Goal: Task Accomplishment & Management: Use online tool/utility

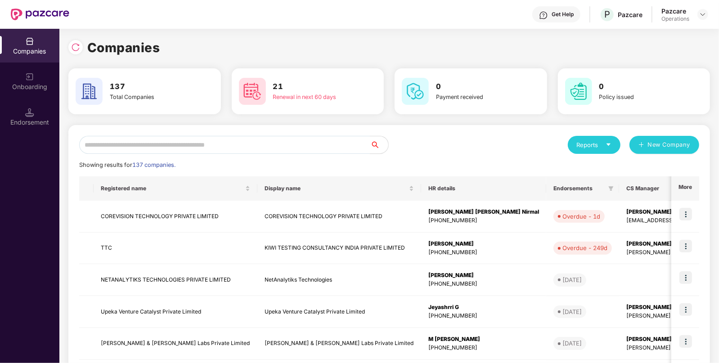
click at [212, 132] on div "Reports New Company Showing results for 137 companies. Registered name Display …" at bounding box center [389, 343] width 642 height 437
click at [173, 140] on input "text" at bounding box center [224, 145] width 291 height 18
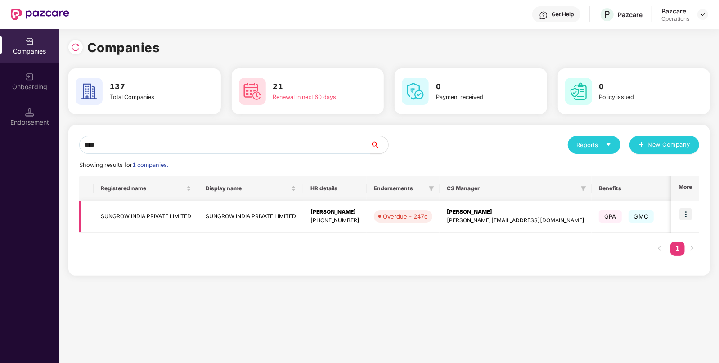
type input "****"
click at [687, 218] on img at bounding box center [685, 214] width 13 height 13
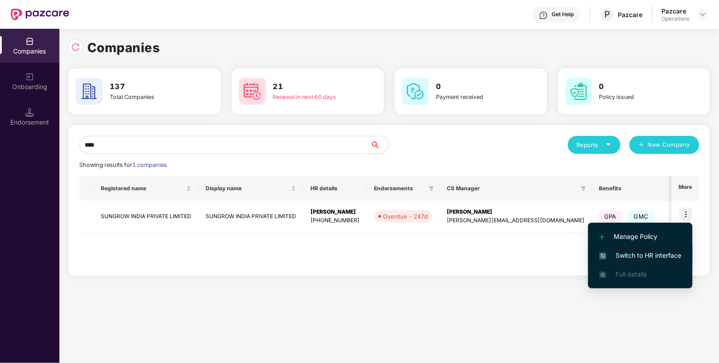
click at [646, 259] on span "Switch to HR interface" at bounding box center [640, 256] width 82 height 10
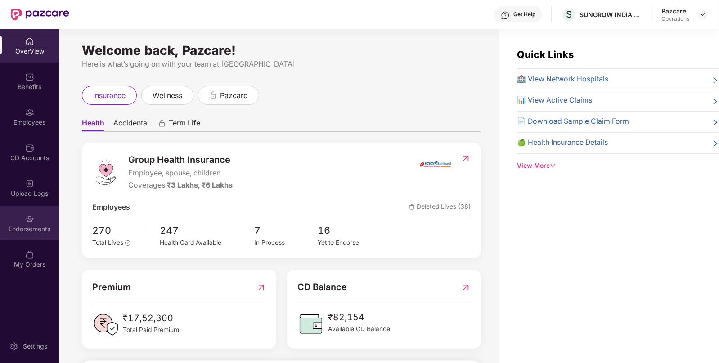
click at [43, 221] on div "Endorsements" at bounding box center [29, 224] width 59 height 34
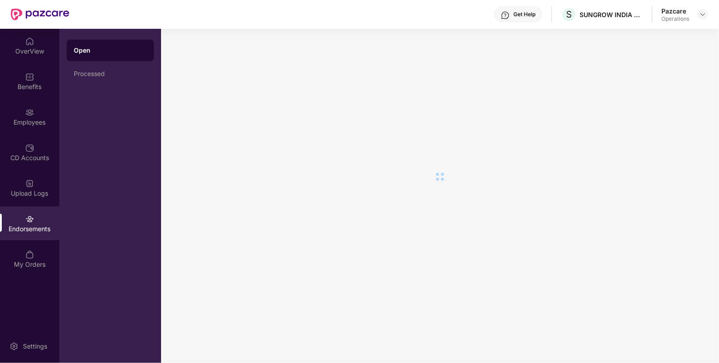
click at [43, 221] on div "Endorsements" at bounding box center [29, 224] width 59 height 34
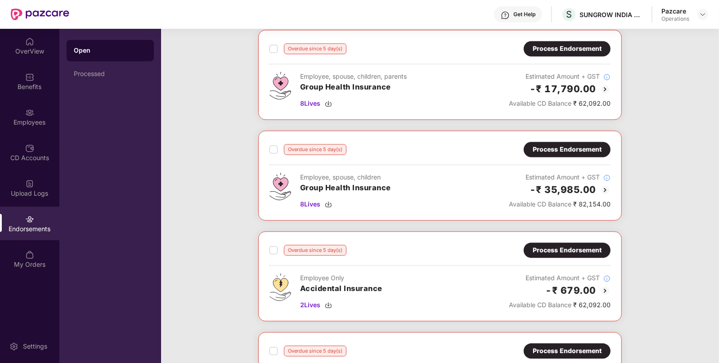
scroll to position [1123, 0]
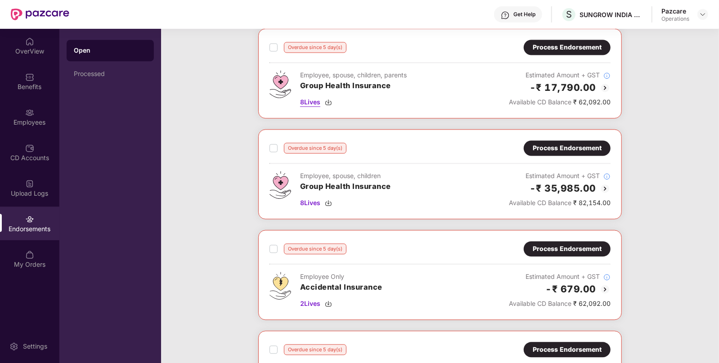
click at [328, 99] on img at bounding box center [328, 102] width 7 height 7
click at [328, 199] on img at bounding box center [328, 202] width 7 height 7
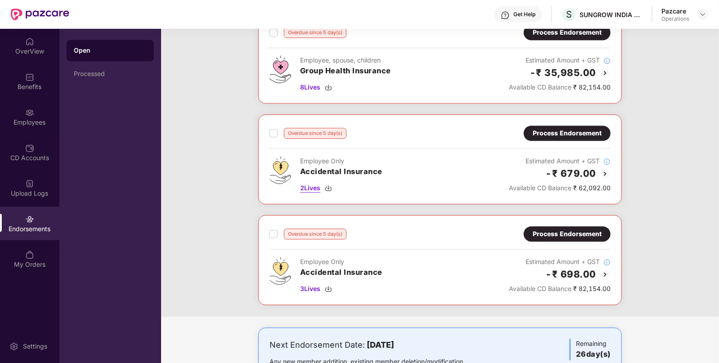
click at [329, 184] on img at bounding box center [328, 187] width 7 height 7
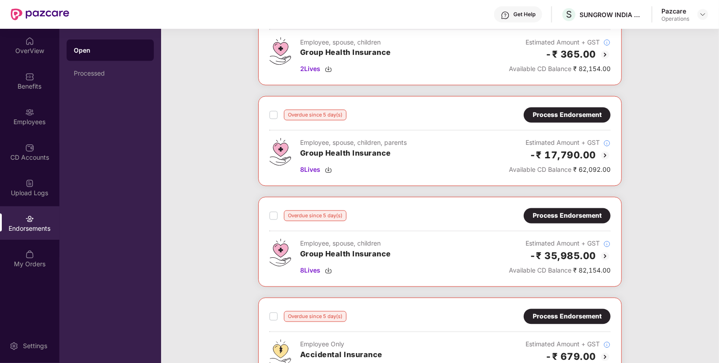
scroll to position [1050, 0]
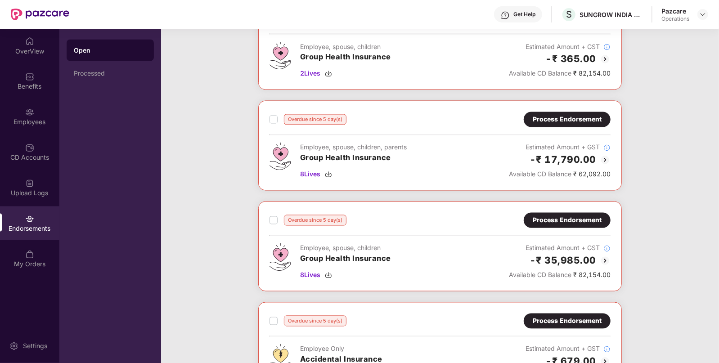
click at [546, 108] on div "Overdue since 5 day(s) Process Endorsement Employee, spouse, children, parents …" at bounding box center [440, 146] width 364 height 90
click at [542, 112] on div "Process Endorsement" at bounding box center [567, 119] width 87 height 15
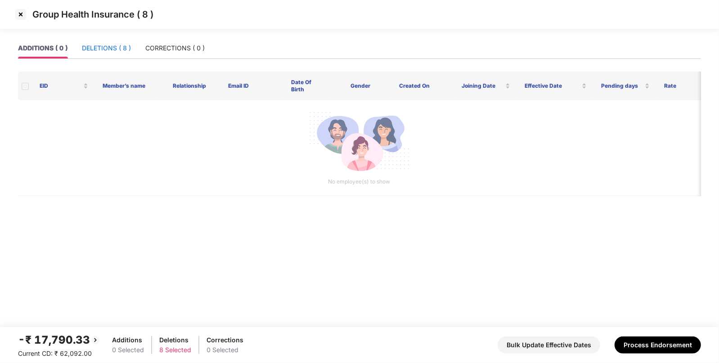
click at [110, 43] on div "DELETIONS ( 8 )" at bounding box center [106, 48] width 49 height 10
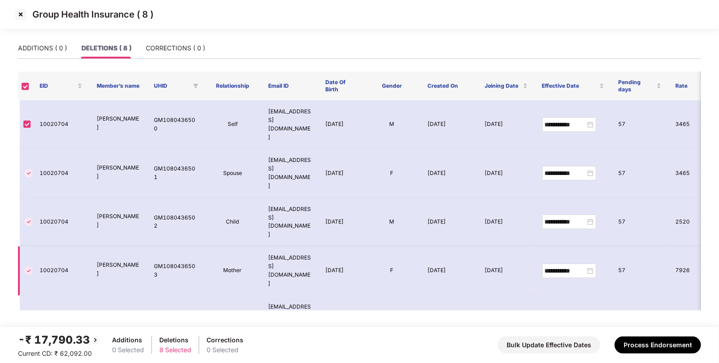
scroll to position [73, 0]
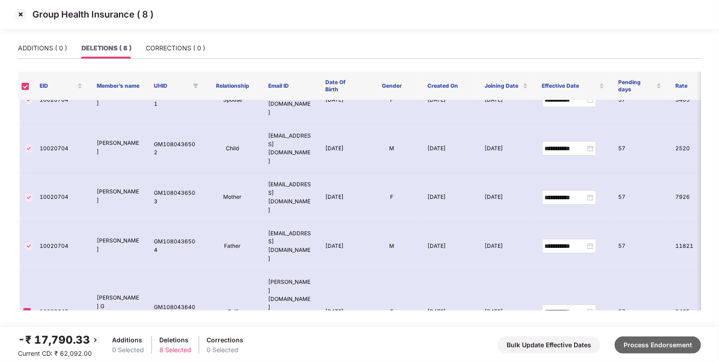
click at [664, 353] on button "Process Endorsement" at bounding box center [658, 345] width 86 height 17
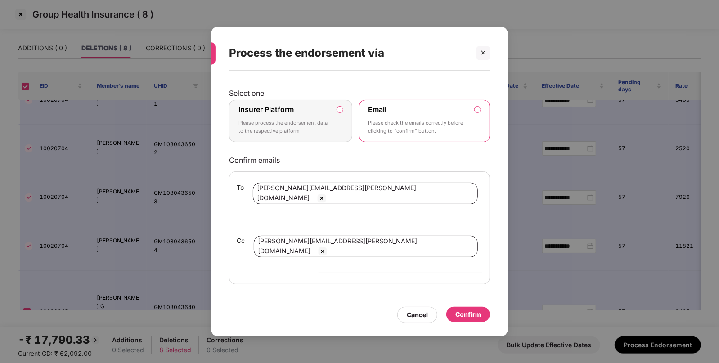
click at [342, 135] on label "Insurer Platform Please process the endorsement data to the respective platform" at bounding box center [290, 121] width 123 height 42
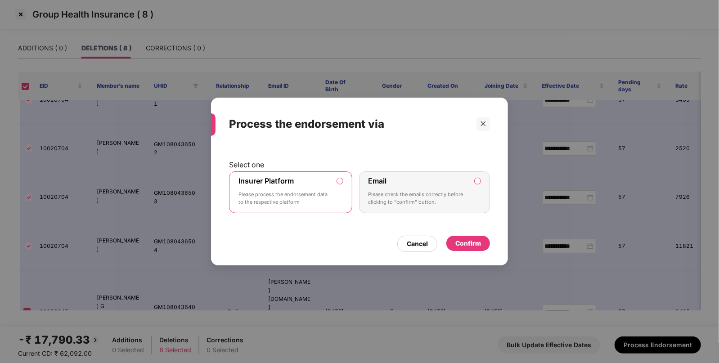
click at [459, 239] on div "Confirm" at bounding box center [468, 243] width 26 height 10
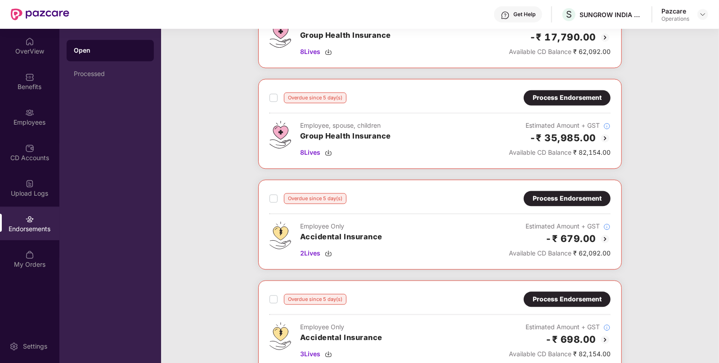
scroll to position [1172, 0]
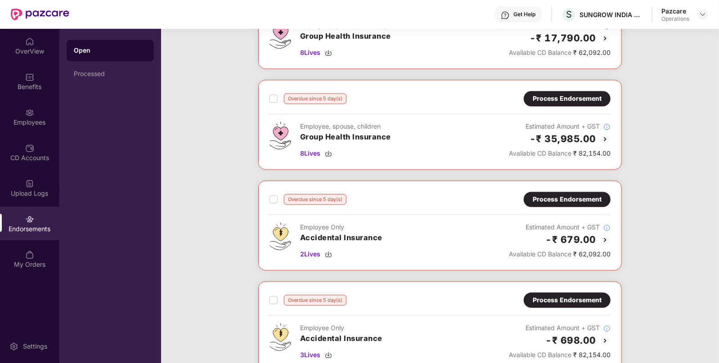
click at [580, 194] on div "Process Endorsement" at bounding box center [567, 199] width 69 height 10
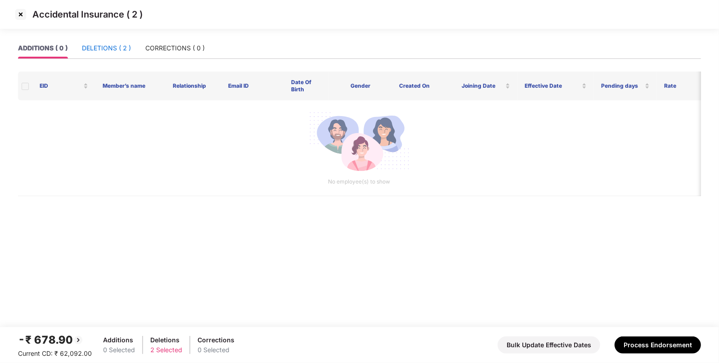
click at [108, 48] on div "DELETIONS ( 2 )" at bounding box center [106, 48] width 49 height 10
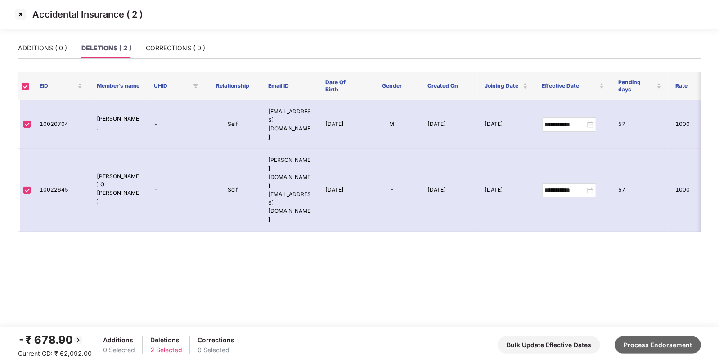
click at [642, 349] on button "Process Endorsement" at bounding box center [658, 345] width 86 height 17
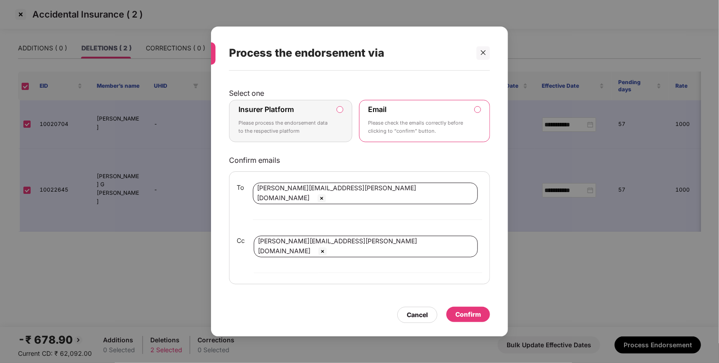
click at [342, 135] on label "Insurer Platform Please process the endorsement data to the respective platform" at bounding box center [290, 121] width 123 height 42
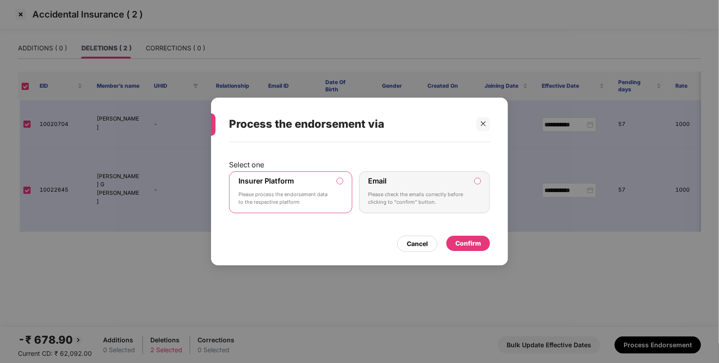
click at [470, 243] on div "Confirm" at bounding box center [468, 243] width 26 height 10
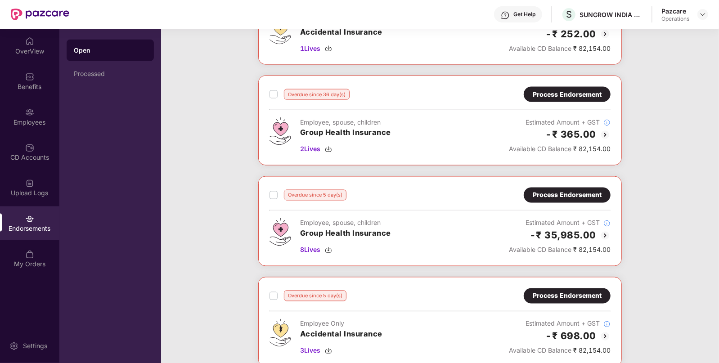
scroll to position [1075, 0]
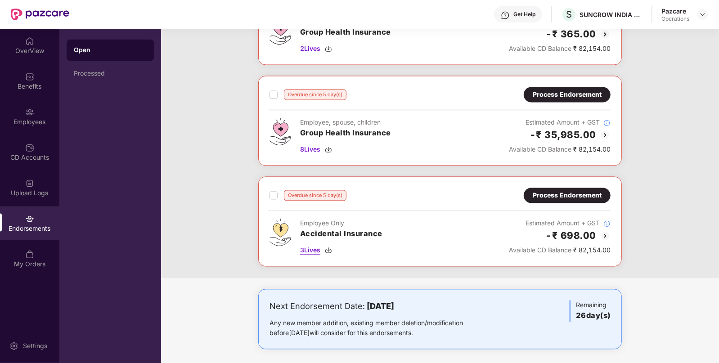
click at [329, 247] on img at bounding box center [328, 250] width 7 height 7
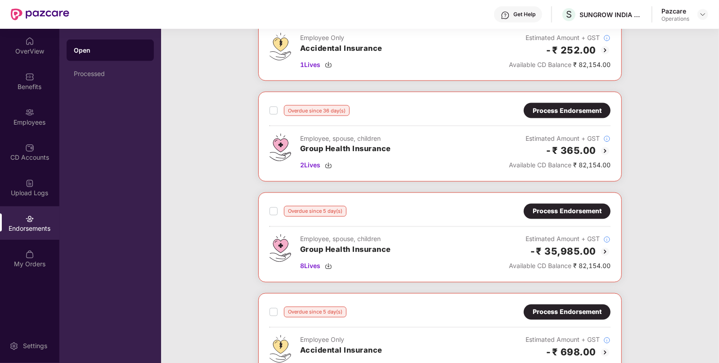
scroll to position [958, 0]
click at [550, 106] on div "Process Endorsement" at bounding box center [567, 111] width 69 height 10
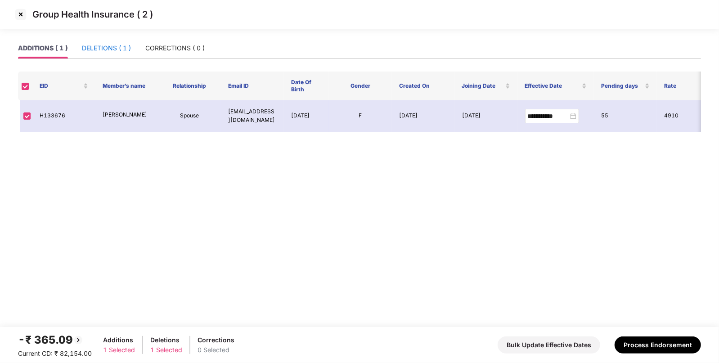
click at [102, 49] on div "DELETIONS ( 1 )" at bounding box center [106, 48] width 49 height 10
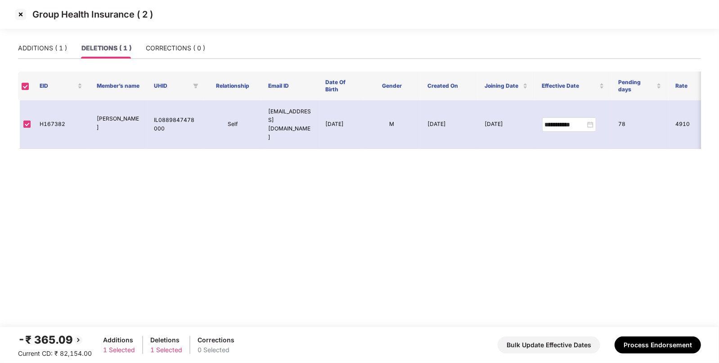
click at [22, 18] on img at bounding box center [20, 14] width 14 height 14
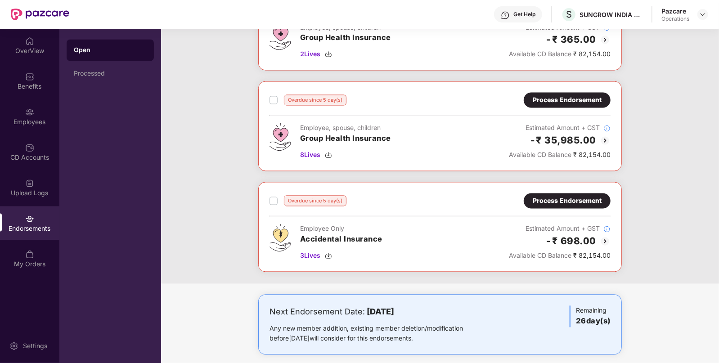
scroll to position [1070, 0]
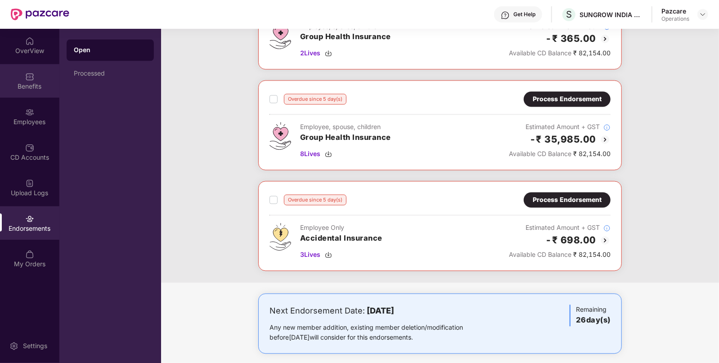
click at [31, 84] on div "Benefits" at bounding box center [29, 86] width 59 height 9
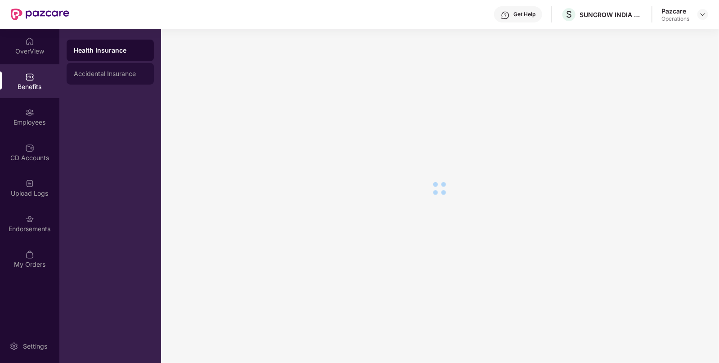
click at [102, 73] on div "Accidental Insurance" at bounding box center [110, 73] width 73 height 7
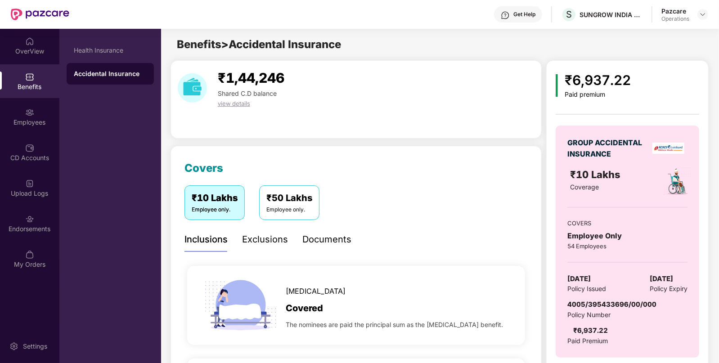
scroll to position [90, 0]
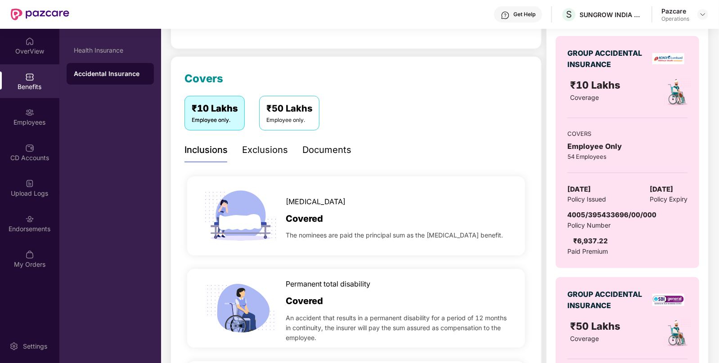
click at [602, 221] on span "Policy Number" at bounding box center [588, 225] width 43 height 8
click at [617, 213] on span "4005/395433696/00/000" at bounding box center [611, 215] width 89 height 9
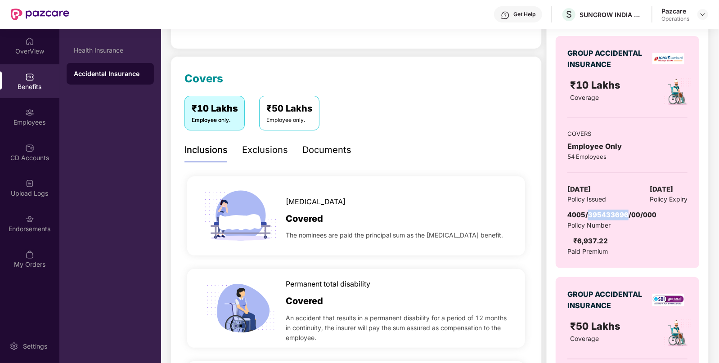
click at [617, 213] on span "4005/395433696/00/000" at bounding box center [611, 215] width 89 height 9
copy span "4005/395433696/00/000"
click at [25, 235] on div "Endorsements" at bounding box center [29, 224] width 59 height 34
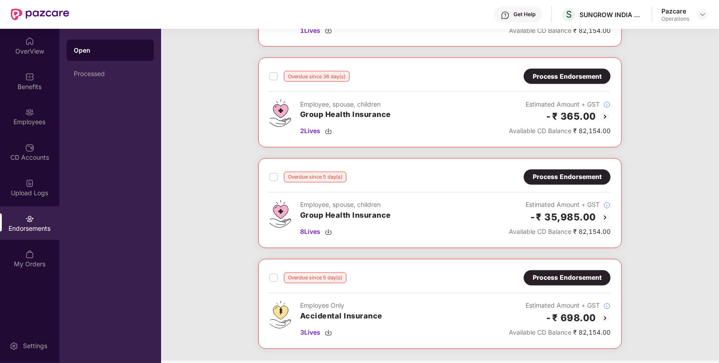
scroll to position [1075, 0]
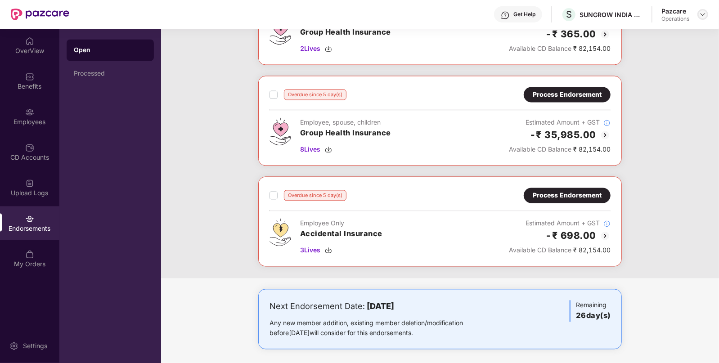
click at [701, 12] on img at bounding box center [702, 14] width 7 height 7
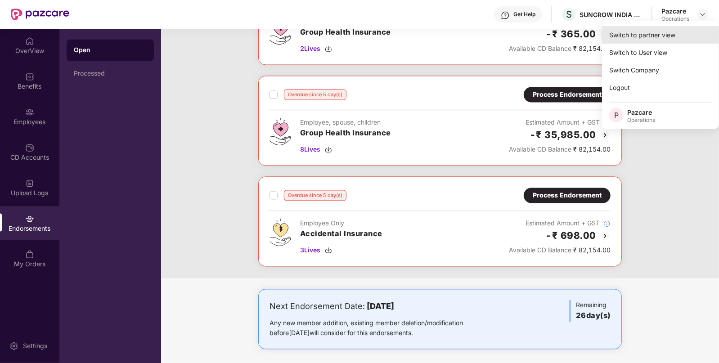
click at [673, 31] on div "Switch to partner view" at bounding box center [660, 35] width 117 height 18
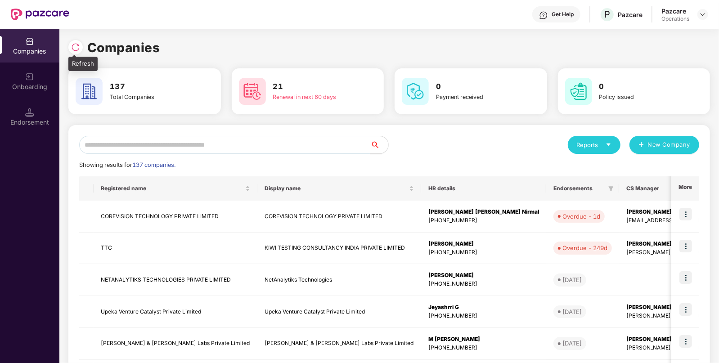
click at [81, 46] on div at bounding box center [75, 47] width 14 height 14
click at [81, 46] on div "Companies" at bounding box center [389, 48] width 642 height 20
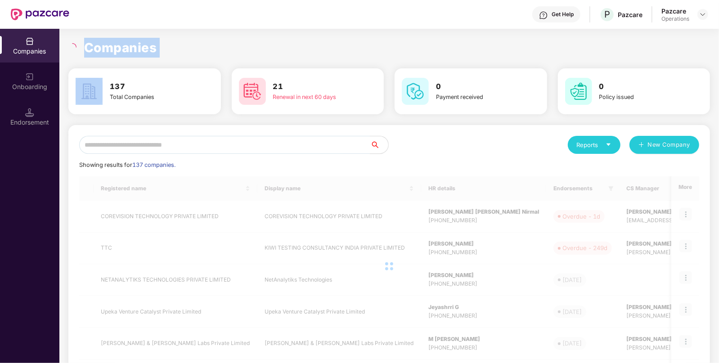
click at [81, 46] on div "Companies" at bounding box center [389, 48] width 642 height 20
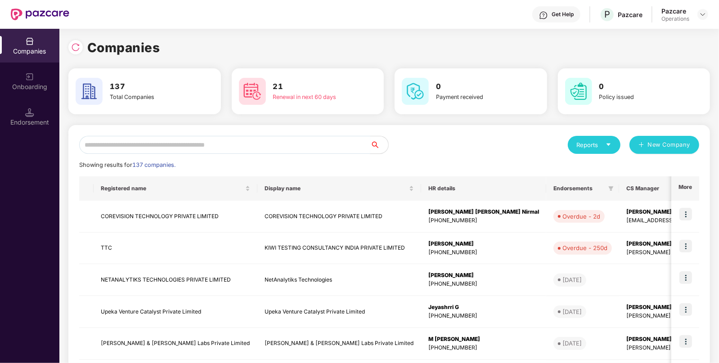
click at [271, 144] on input "text" at bounding box center [224, 145] width 291 height 18
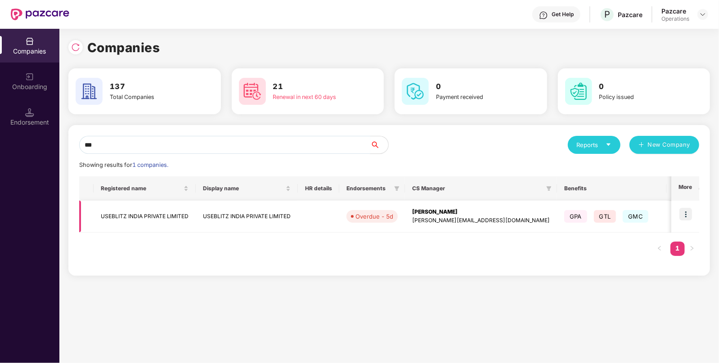
type input "***"
click at [686, 214] on img at bounding box center [685, 214] width 13 height 13
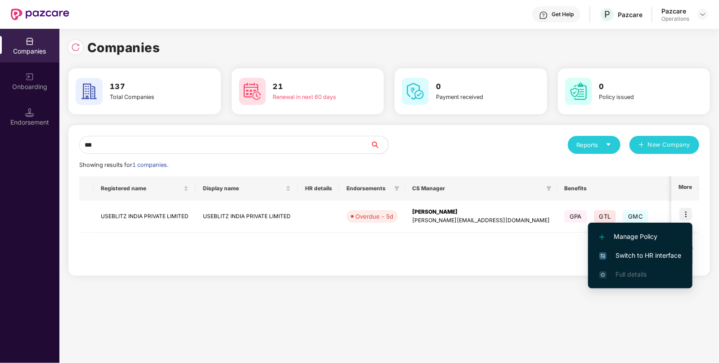
click at [626, 248] on li "Switch to HR interface" at bounding box center [640, 255] width 104 height 19
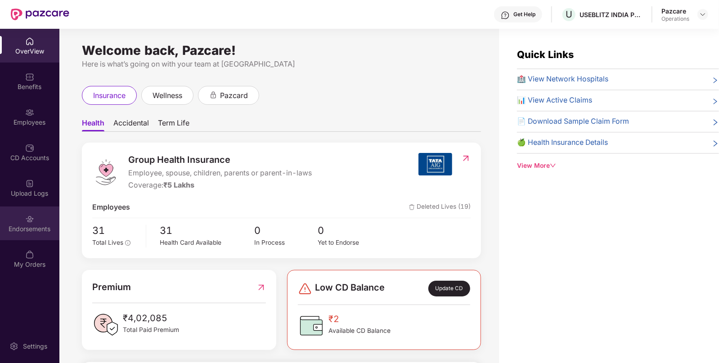
click at [47, 230] on div "Endorsements" at bounding box center [29, 229] width 59 height 9
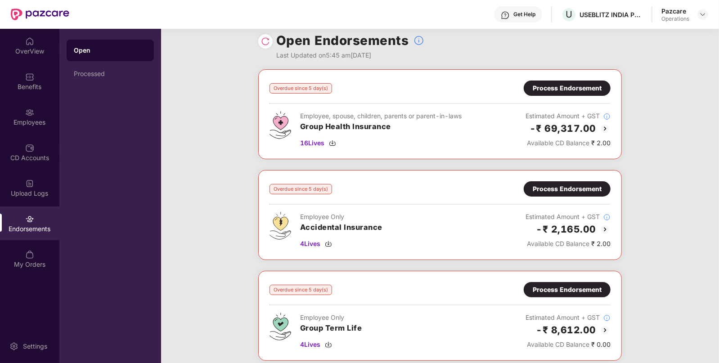
scroll to position [9, 0]
click at [333, 143] on img at bounding box center [332, 143] width 7 height 7
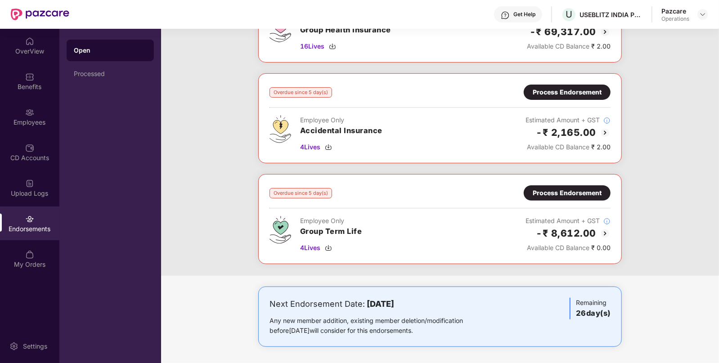
scroll to position [0, 0]
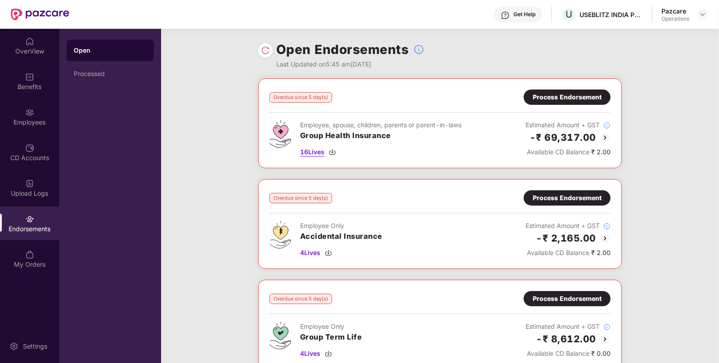
click at [336, 153] on img at bounding box center [332, 151] width 7 height 7
click at [331, 250] on img at bounding box center [328, 252] width 7 height 7
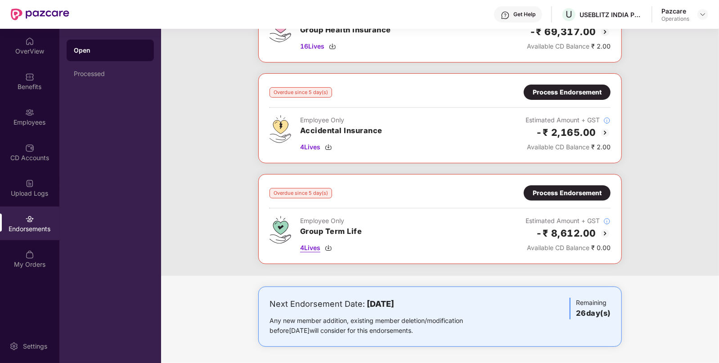
click at [326, 247] on img at bounding box center [328, 247] width 7 height 7
click at [12, 81] on div "Benefits" at bounding box center [29, 81] width 59 height 34
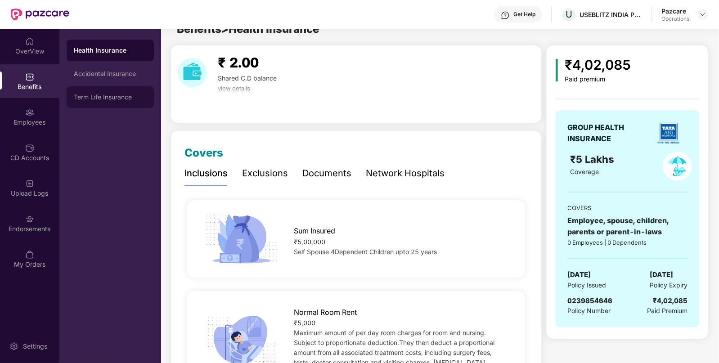
scroll to position [0, 0]
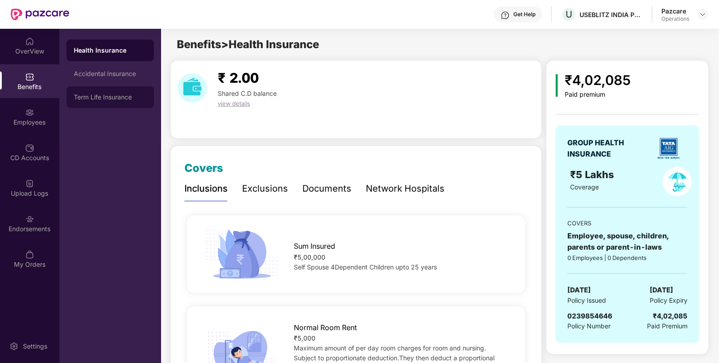
click at [78, 96] on div "Term Life Insurance" at bounding box center [110, 97] width 73 height 7
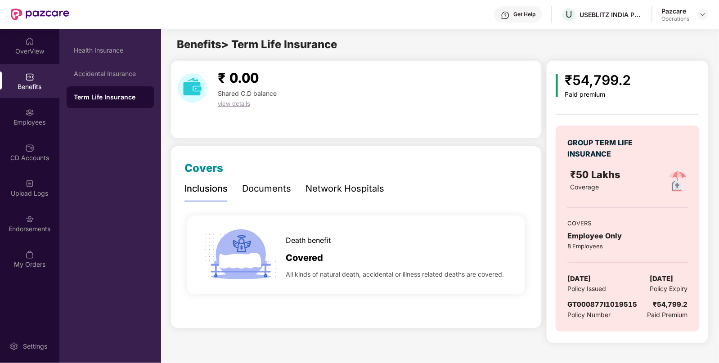
click at [574, 308] on div "GT000877I1019515" at bounding box center [602, 304] width 70 height 11
copy span "GT000877I1019515"
click at [41, 227] on div "Endorsements" at bounding box center [29, 229] width 59 height 9
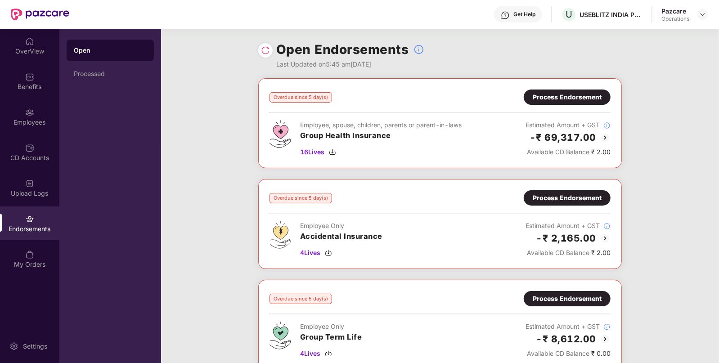
click at [553, 88] on div "Overdue since 5 day(s) Process Endorsement Employee, spouse, children, parents …" at bounding box center [440, 123] width 364 height 90
click at [556, 91] on div "Process Endorsement" at bounding box center [567, 97] width 87 height 15
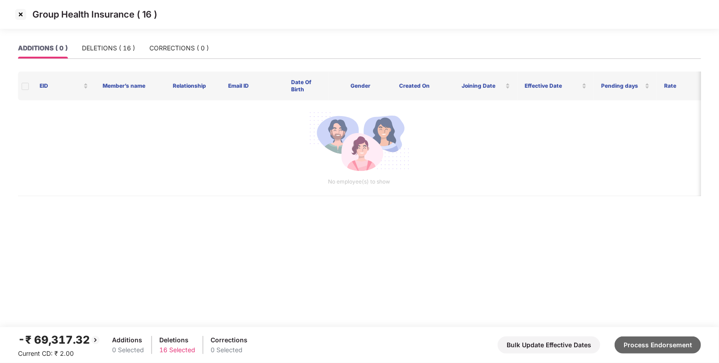
click at [643, 352] on button "Process Endorsement" at bounding box center [658, 345] width 86 height 17
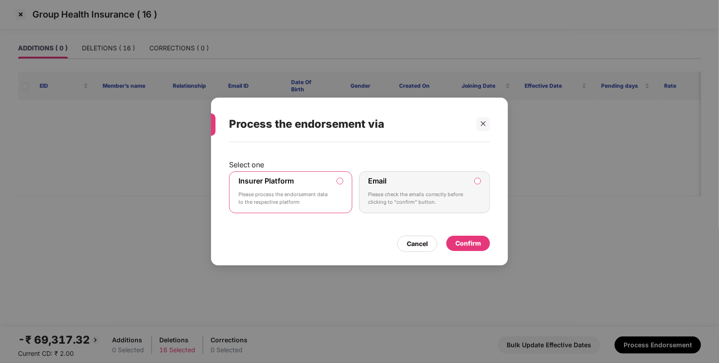
click at [470, 238] on div "Confirm" at bounding box center [468, 243] width 26 height 10
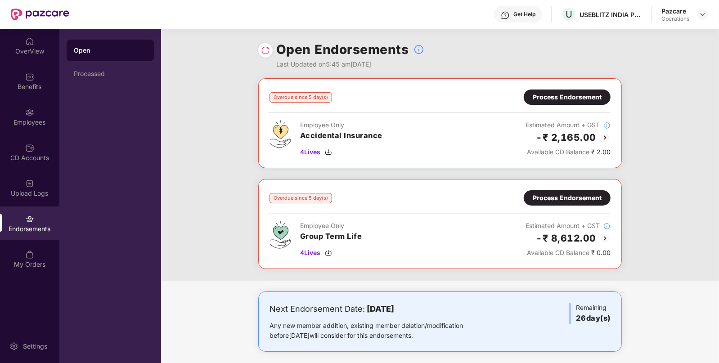
click at [565, 88] on div "Overdue since 5 day(s) Process Endorsement Employee Only Accidental Insurance 4…" at bounding box center [440, 123] width 364 height 90
click at [549, 95] on div "Process Endorsement" at bounding box center [567, 97] width 69 height 10
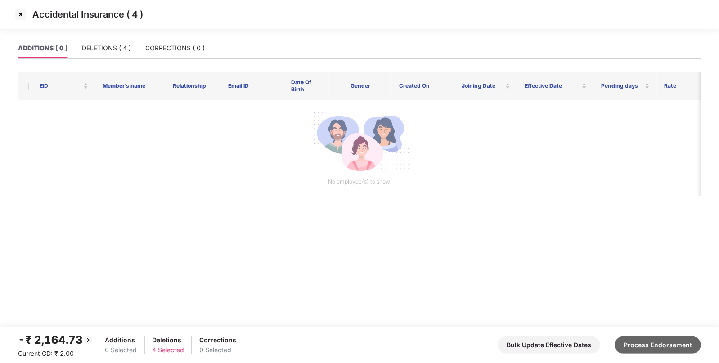
click at [646, 346] on button "Process Endorsement" at bounding box center [658, 345] width 86 height 17
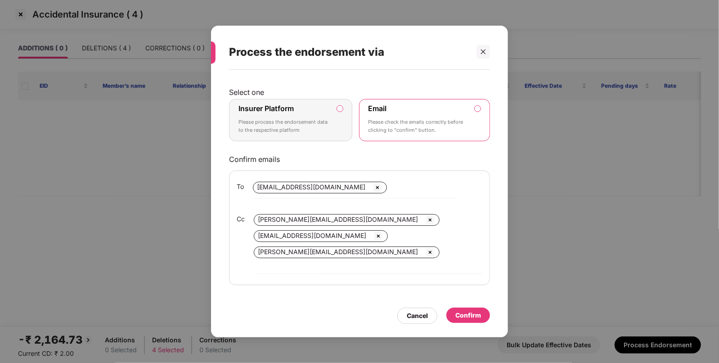
click at [347, 123] on label "Insurer Platform Please process the endorsement data to the respective platform" at bounding box center [290, 120] width 123 height 42
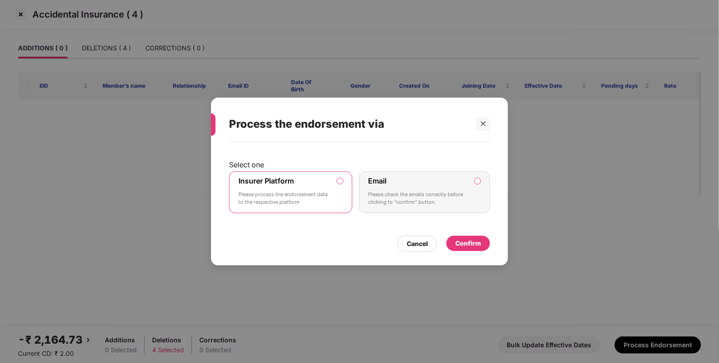
click at [456, 245] on div "Confirm" at bounding box center [468, 243] width 26 height 10
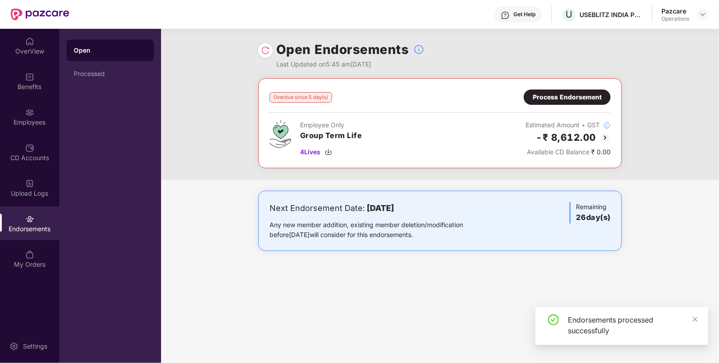
click at [556, 98] on div "Process Endorsement" at bounding box center [567, 97] width 69 height 10
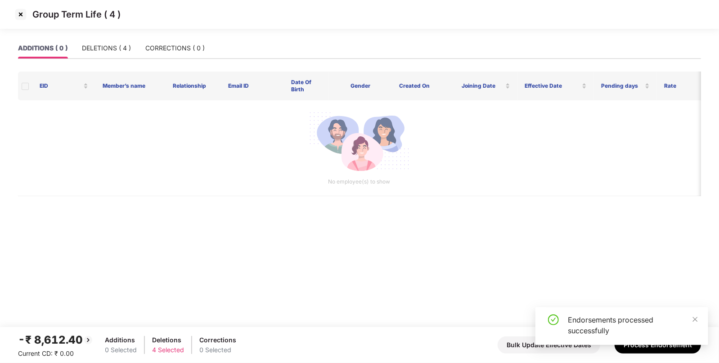
click at [655, 346] on div "Endorsements processed successfully" at bounding box center [621, 329] width 173 height 45
drag, startPoint x: 700, startPoint y: 315, endPoint x: 695, endPoint y: 320, distance: 7.0
click at [695, 320] on div "Endorsements processed successfully" at bounding box center [621, 326] width 173 height 38
click at [695, 320] on icon "close" at bounding box center [695, 319] width 5 height 5
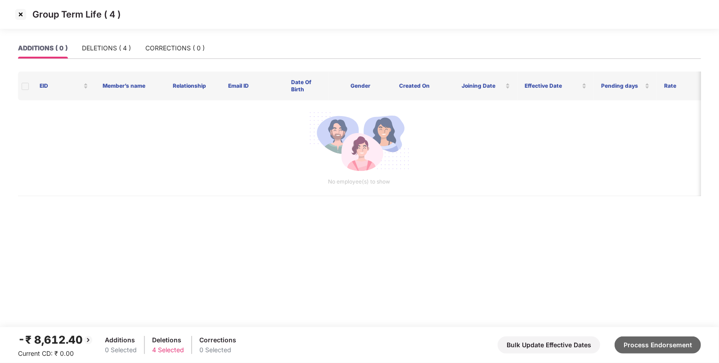
click at [667, 341] on button "Process Endorsement" at bounding box center [658, 345] width 86 height 17
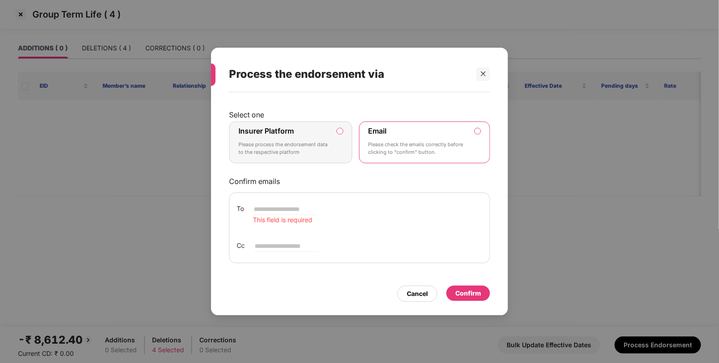
click at [333, 133] on label "Insurer Platform Please process the endorsement data to the respective platform" at bounding box center [290, 142] width 123 height 42
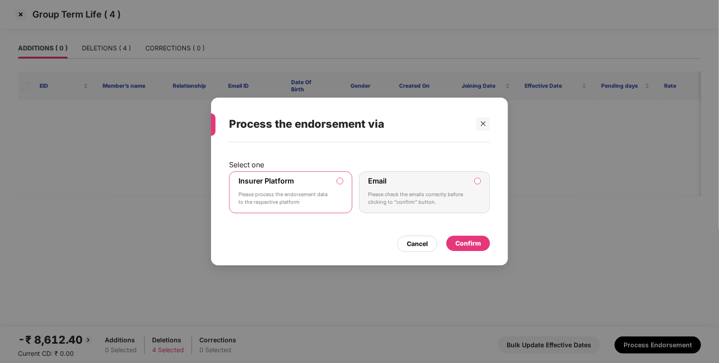
click at [471, 238] on div "Confirm" at bounding box center [468, 243] width 26 height 10
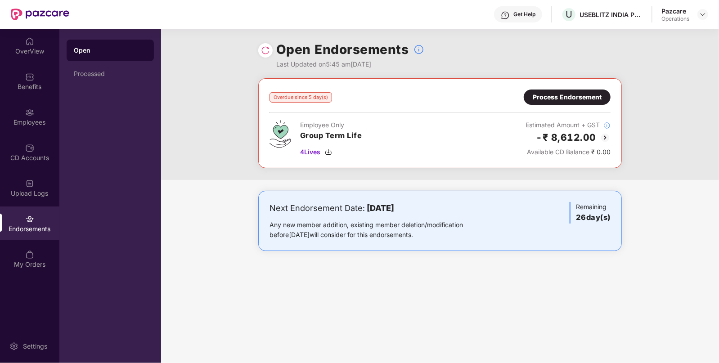
click at [261, 52] on div at bounding box center [265, 50] width 14 height 14
click at [265, 49] on img at bounding box center [265, 50] width 9 height 9
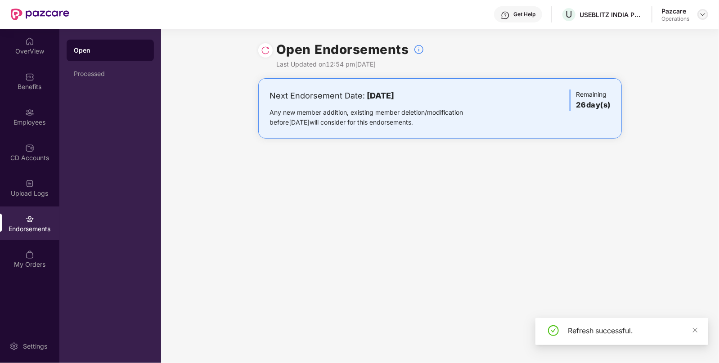
click at [702, 14] on img at bounding box center [702, 14] width 7 height 7
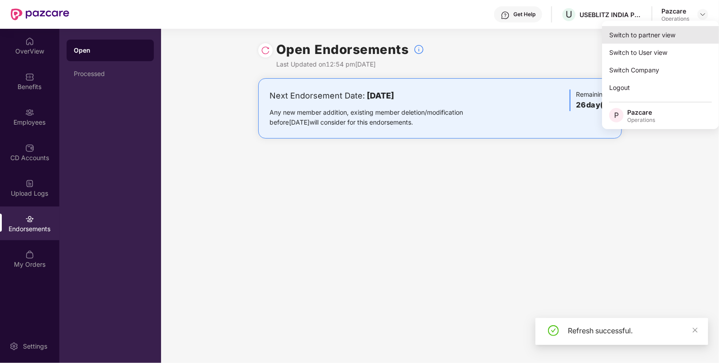
click at [622, 42] on div "Switch to partner view" at bounding box center [660, 35] width 117 height 18
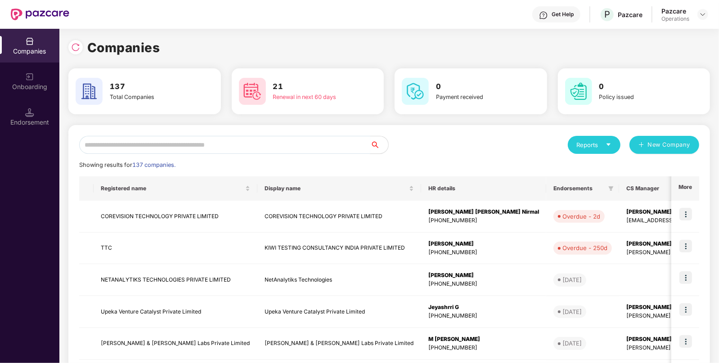
click at [192, 146] on input "text" at bounding box center [224, 145] width 291 height 18
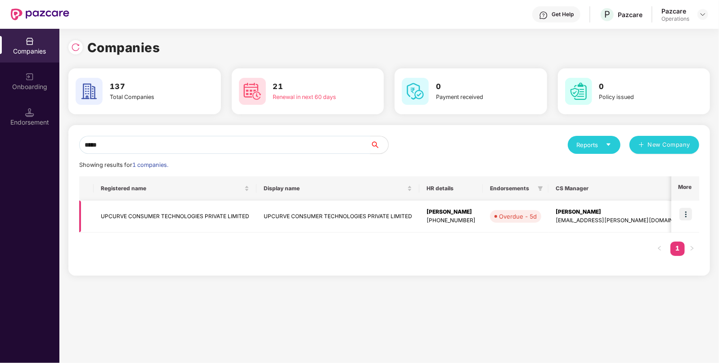
type input "*****"
click at [684, 209] on img at bounding box center [685, 214] width 13 height 13
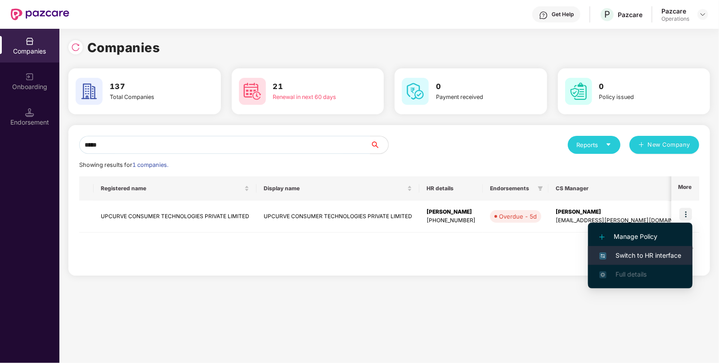
click at [630, 265] on li "Full details" at bounding box center [640, 274] width 104 height 19
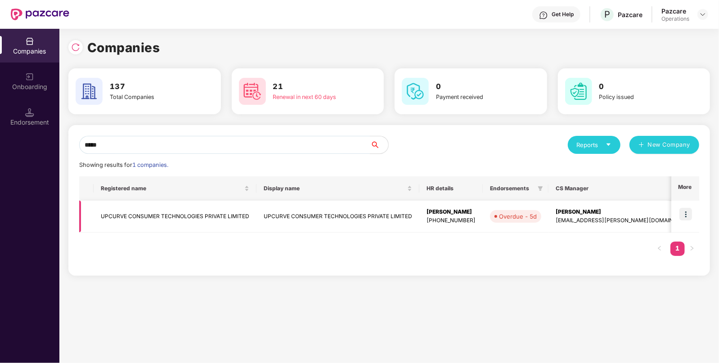
click at [688, 211] on img at bounding box center [685, 214] width 13 height 13
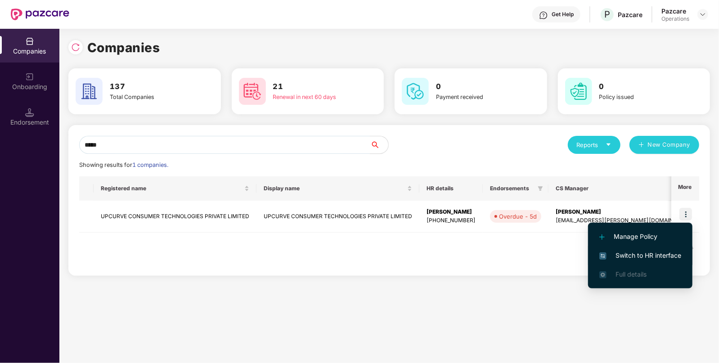
click at [630, 252] on span "Switch to HR interface" at bounding box center [640, 256] width 82 height 10
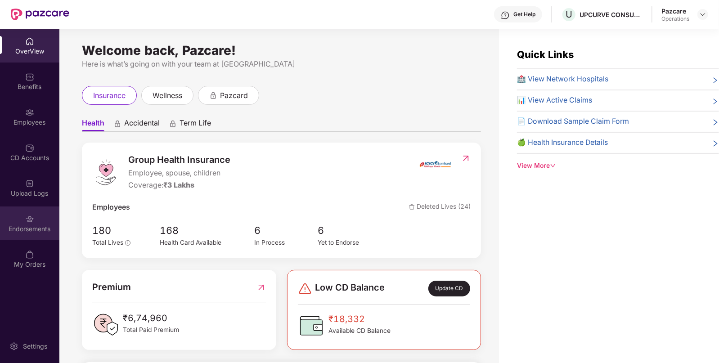
click at [26, 229] on div "Endorsements" at bounding box center [29, 229] width 59 height 9
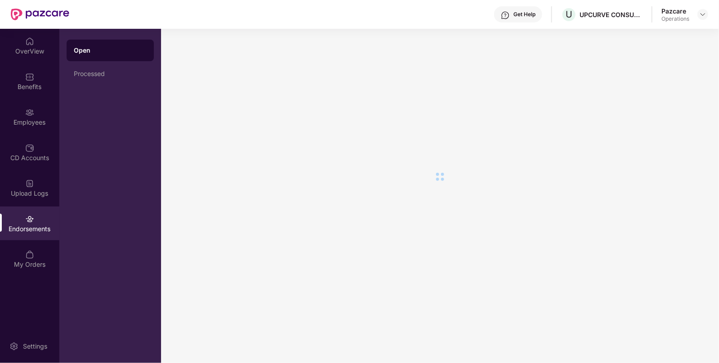
click at [26, 229] on div "Endorsements" at bounding box center [29, 229] width 59 height 9
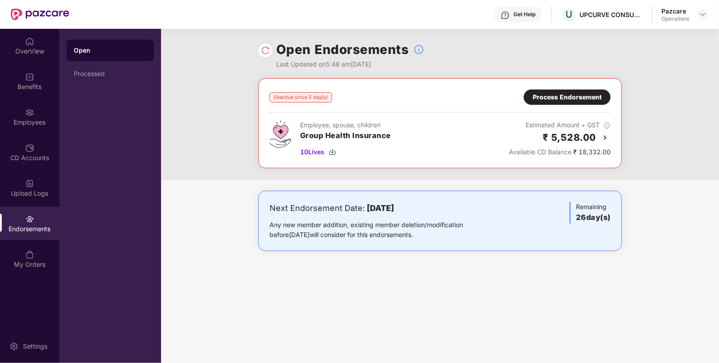
click at [567, 98] on div "Process Endorsement" at bounding box center [567, 97] width 69 height 10
